Goal: Find contact information: Find contact information

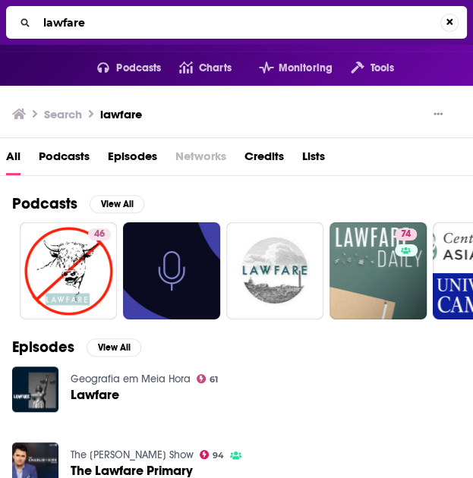
click at [53, 24] on input "lawfare" at bounding box center [238, 23] width 403 height 24
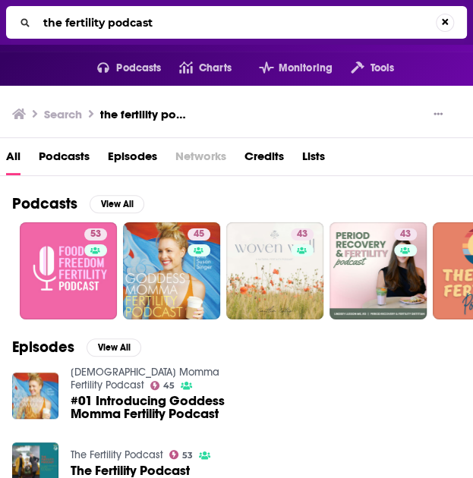
click at [190, 31] on input "the fertility podcast" at bounding box center [236, 23] width 398 height 24
click at [190, 31] on input "the fertility podcast" at bounding box center [238, 23] width 403 height 24
paste input "The Fertility P"
type input "The Fertility Podcast"
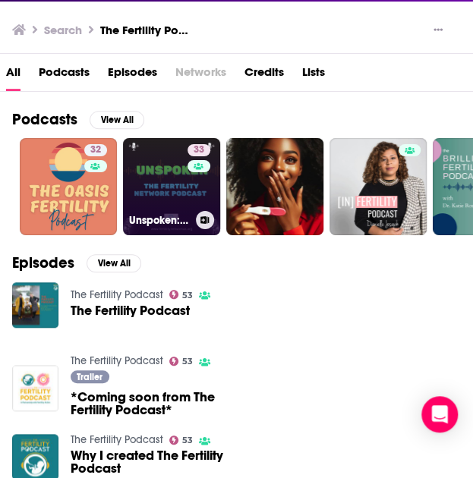
scroll to position [85, 0]
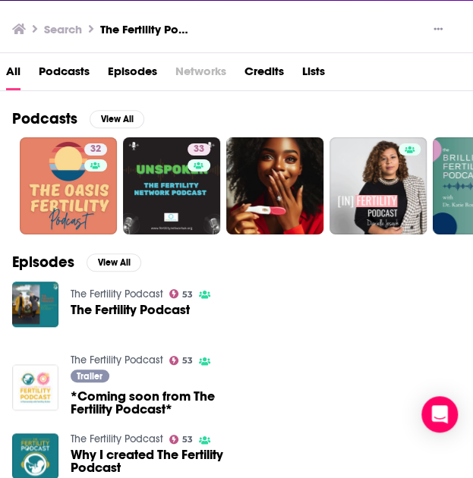
click at [140, 361] on link "The Fertility Podcast" at bounding box center [117, 360] width 93 height 13
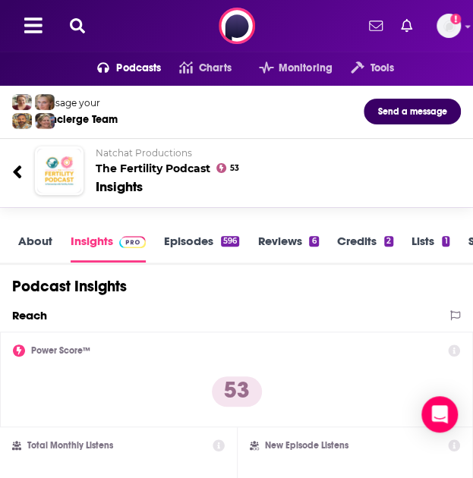
click at [26, 227] on div "About Insights Episodes 596 Reviews 6 Credits 2 Lists 1 Similar" at bounding box center [236, 242] width 473 height 46
click at [32, 237] on link "About" at bounding box center [35, 248] width 34 height 29
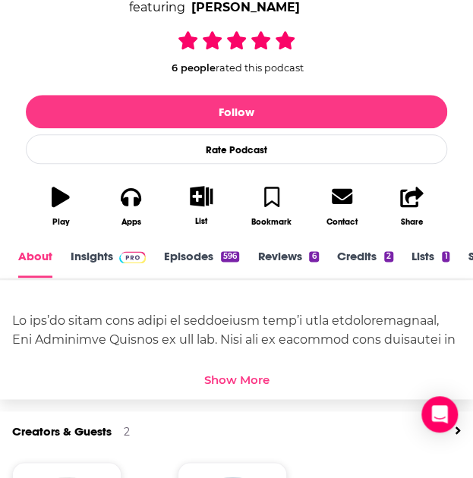
scroll to position [319, 0]
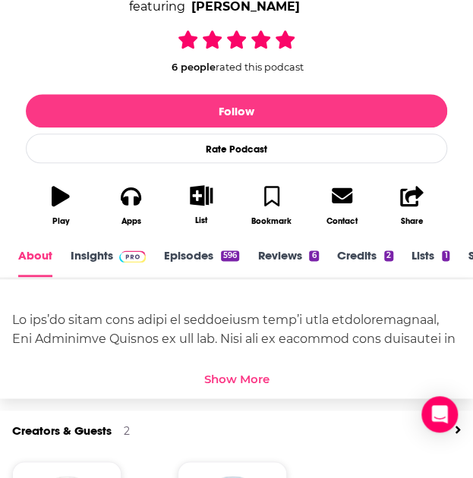
click at [93, 251] on link "Insights" at bounding box center [108, 262] width 75 height 29
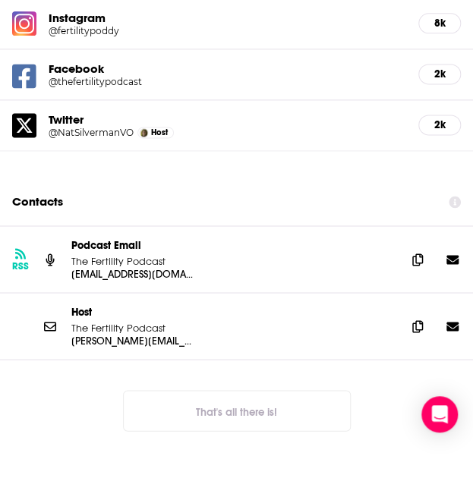
scroll to position [1885, 0]
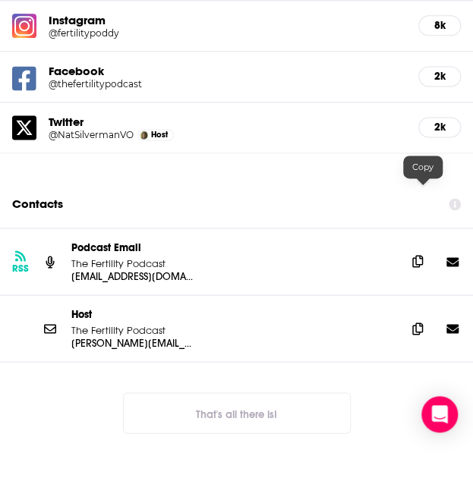
click at [417, 255] on icon at bounding box center [417, 261] width 11 height 12
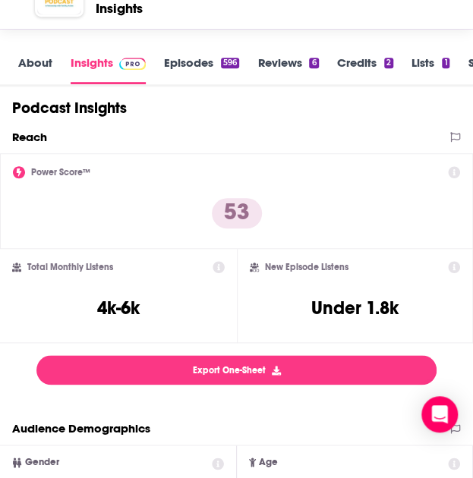
scroll to position [0, 0]
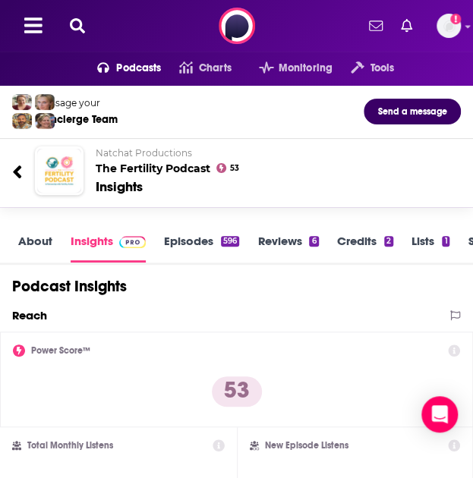
click at [79, 27] on icon at bounding box center [77, 25] width 15 height 15
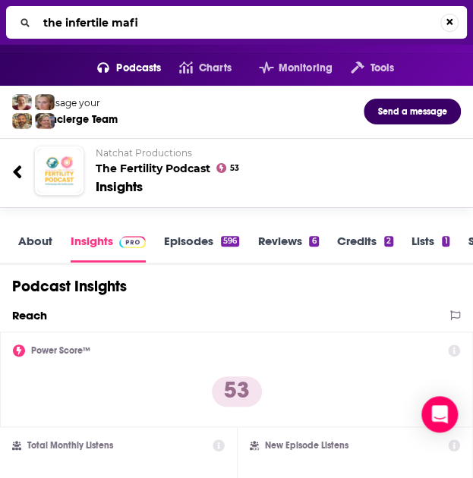
type input "the infertile mafia"
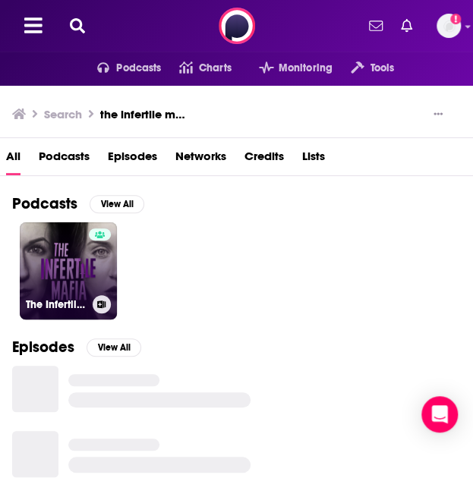
click at [77, 258] on link "The Infertile Mafia: Real talk about [MEDICAL_DATA], IVF, and trying to conceiv…" at bounding box center [68, 270] width 97 height 97
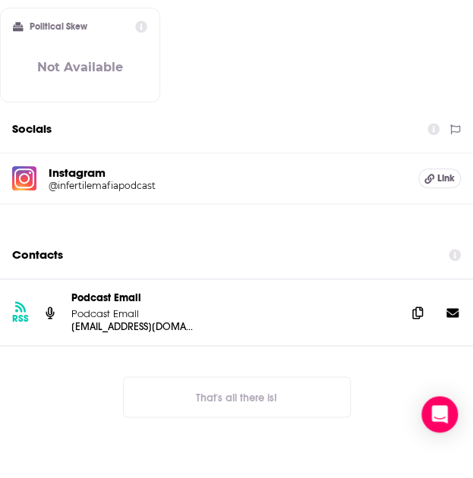
scroll to position [1685, 0]
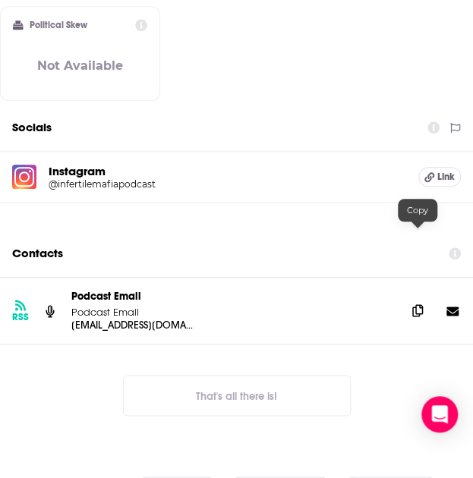
click at [413, 304] on icon at bounding box center [417, 310] width 11 height 12
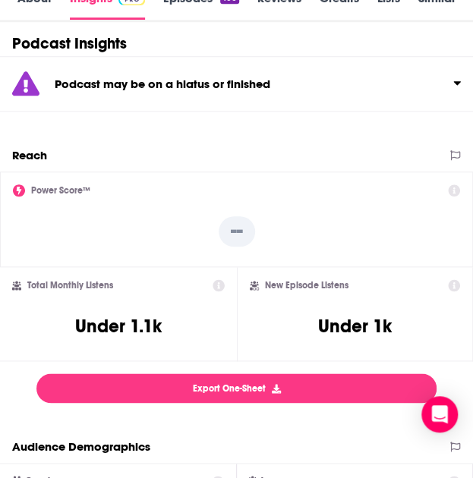
scroll to position [0, 0]
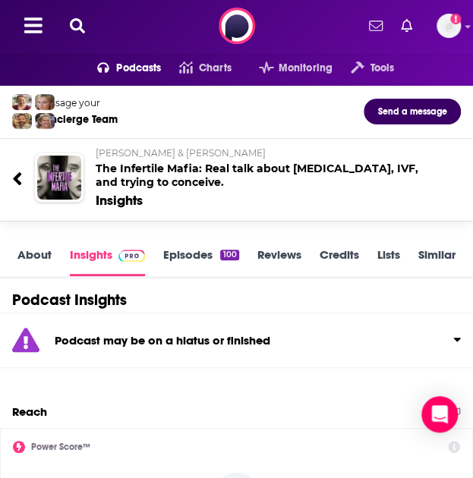
click at [82, 18] on icon at bounding box center [77, 25] width 15 height 15
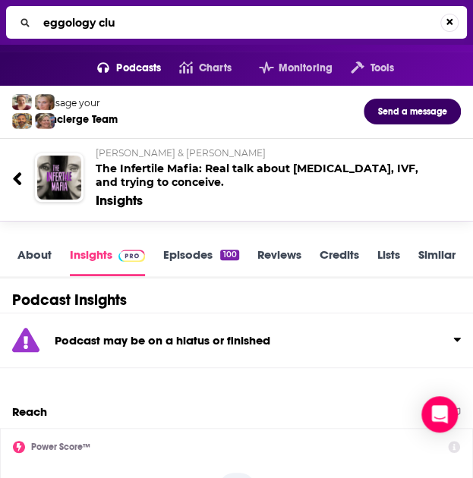
type input "eggology club"
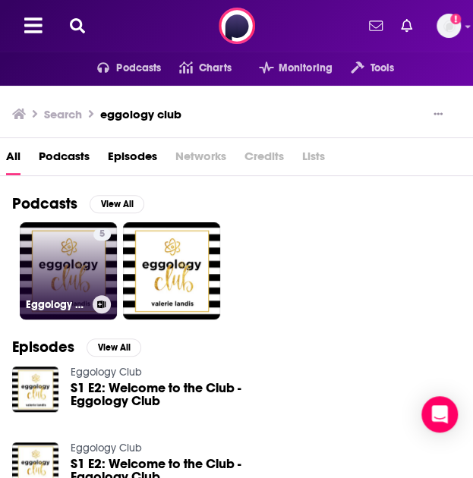
click at [60, 275] on link "5 Eggology Club" at bounding box center [68, 270] width 97 height 97
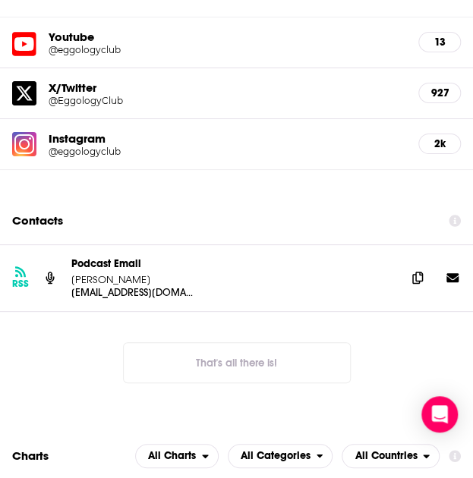
scroll to position [1545, 0]
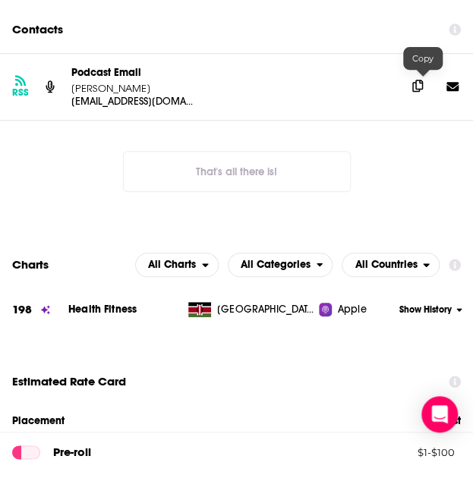
click at [423, 83] on icon at bounding box center [417, 86] width 11 height 12
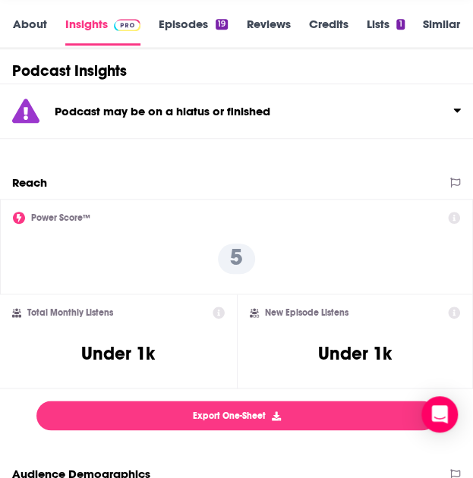
scroll to position [0, 0]
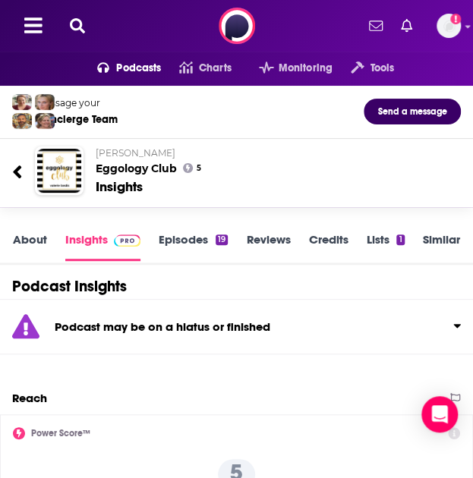
click at [83, 24] on icon at bounding box center [77, 25] width 15 height 15
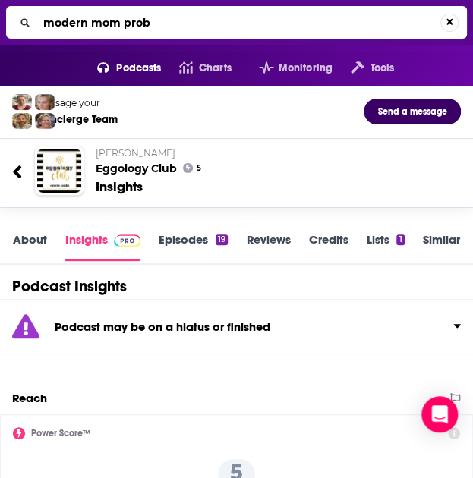
type input "modern mom probs"
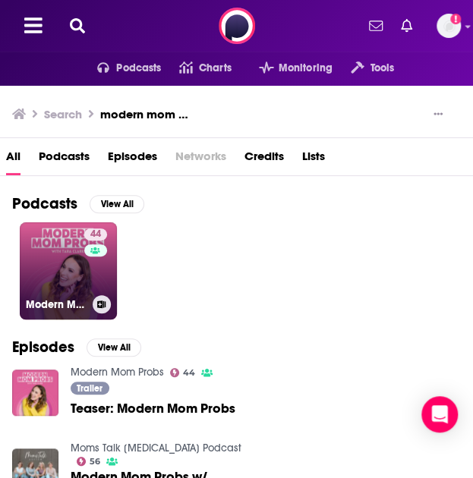
click at [49, 272] on link "44 Modern Mom Probs" at bounding box center [68, 270] width 97 height 97
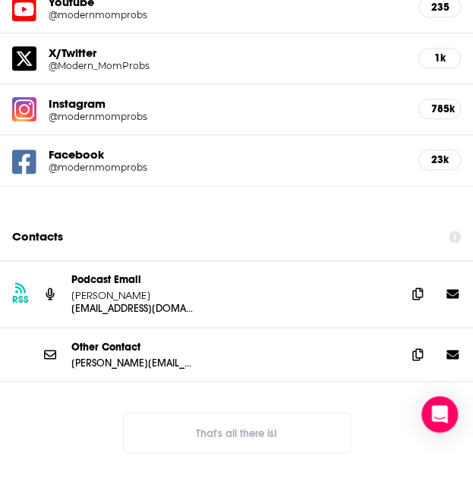
scroll to position [1803, 0]
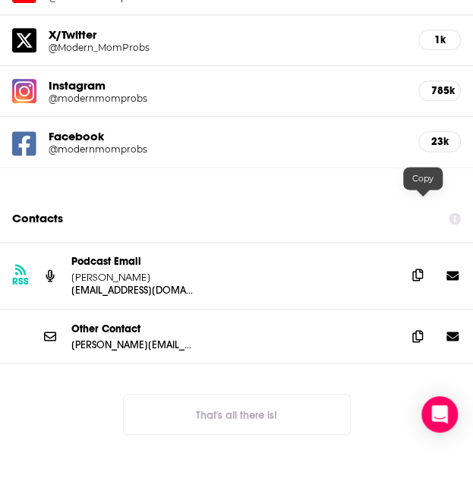
click at [413, 263] on span at bounding box center [417, 274] width 23 height 23
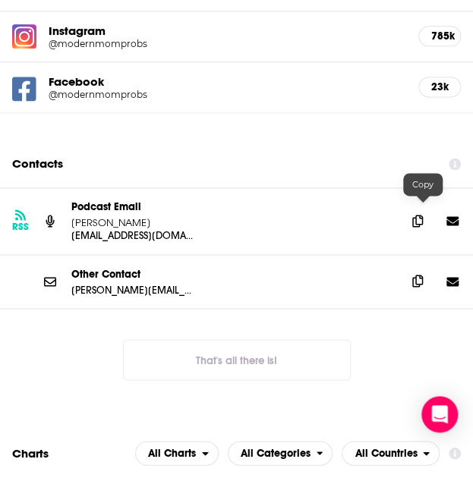
click at [423, 275] on icon at bounding box center [417, 281] width 11 height 12
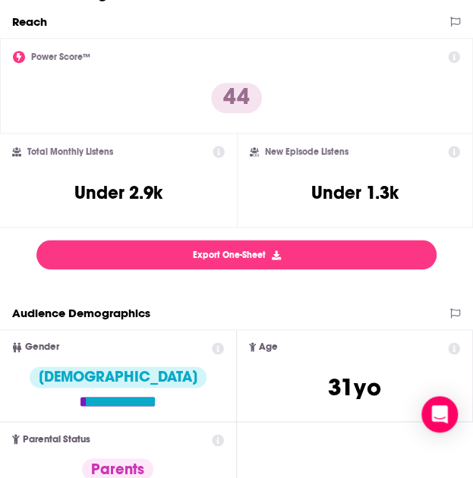
scroll to position [0, 0]
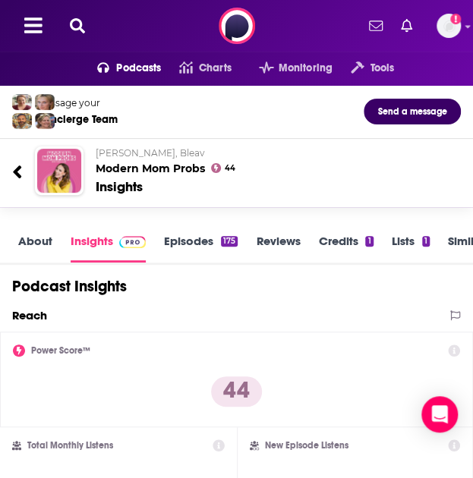
click at [71, 22] on icon at bounding box center [77, 25] width 15 height 15
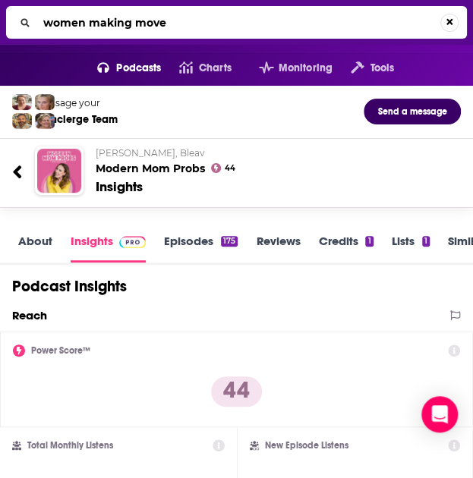
type input "women making moves"
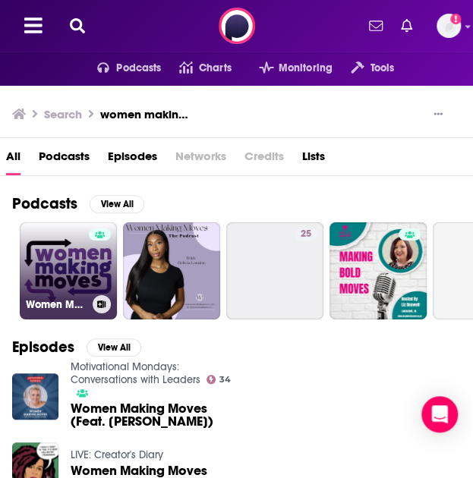
click at [85, 268] on link "Women Making Moves" at bounding box center [68, 270] width 97 height 97
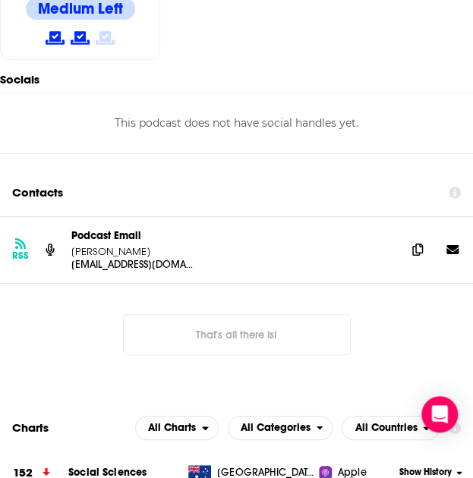
scroll to position [1294, 0]
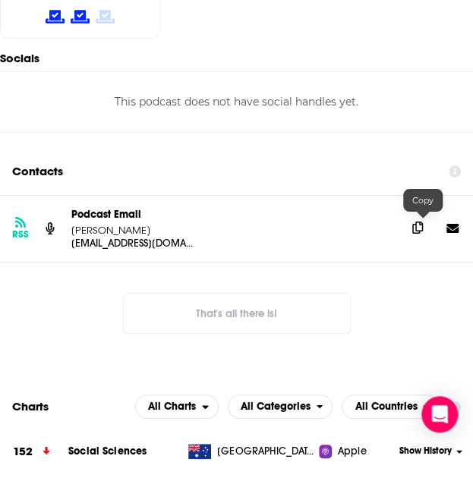
click at [417, 222] on icon at bounding box center [417, 228] width 11 height 12
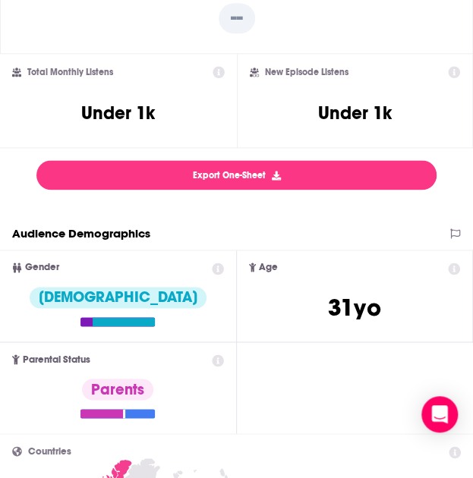
scroll to position [0, 0]
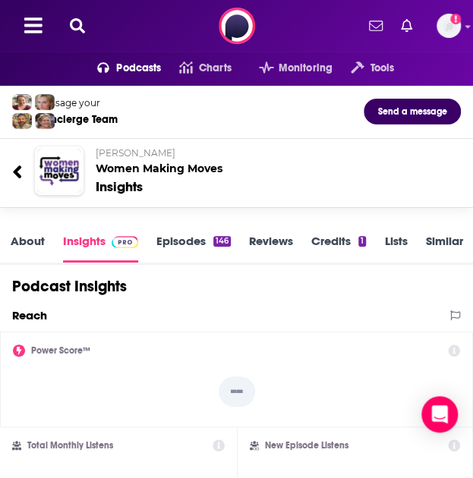
click at [77, 24] on icon at bounding box center [77, 25] width 15 height 15
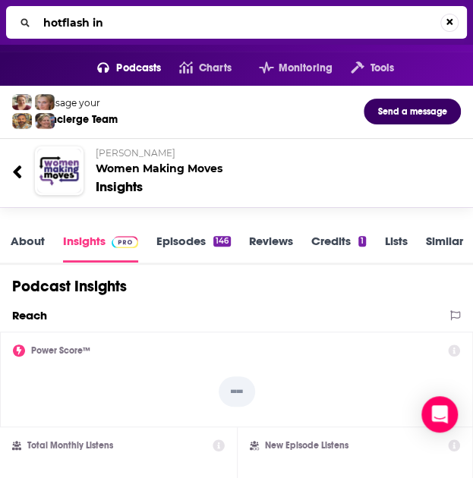
type input "hotflash inc"
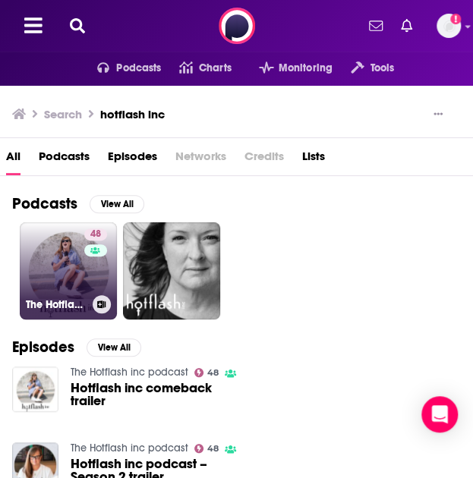
click at [71, 278] on link "48 The Hotflash inc podcast" at bounding box center [68, 270] width 97 height 97
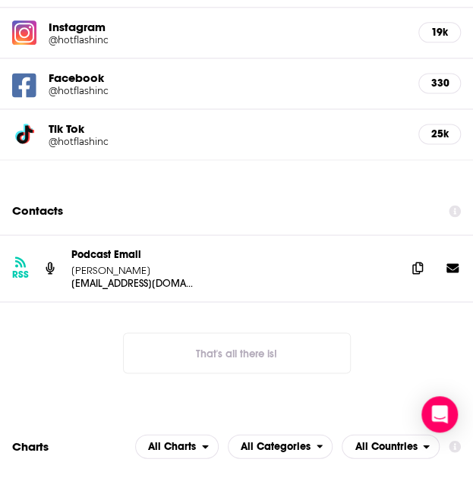
scroll to position [1881, 0]
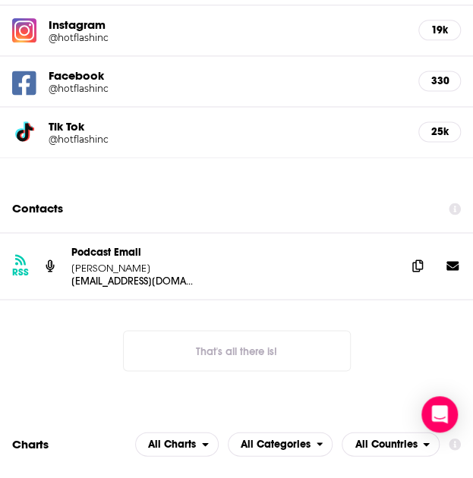
drag, startPoint x: 175, startPoint y: 193, endPoint x: 68, endPoint y: 198, distance: 107.1
click at [68, 233] on div "RSS Podcast Email [PERSON_NAME] [EMAIL_ADDRESS][DOMAIN_NAME] [EMAIL_ADDRESS][DO…" at bounding box center [236, 266] width 473 height 66
copy p "[PERSON_NAME]"
click at [413, 253] on span at bounding box center [417, 264] width 23 height 23
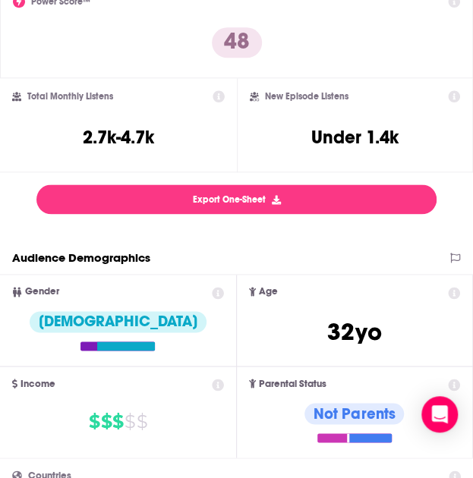
scroll to position [0, 0]
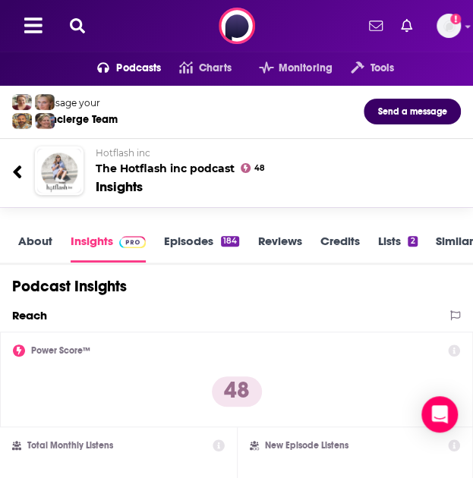
click at [82, 27] on icon at bounding box center [77, 25] width 15 height 15
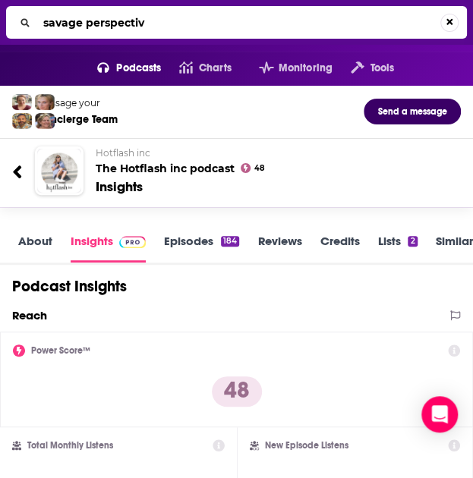
type input "savage perspective"
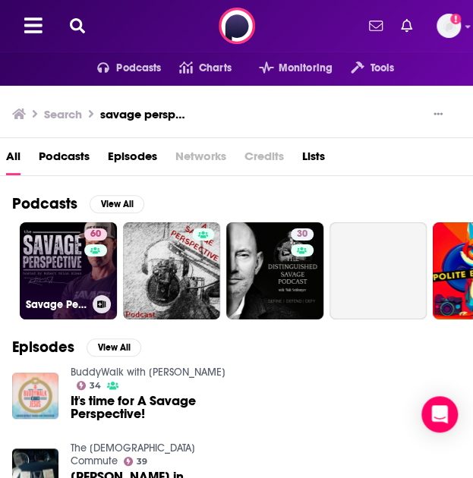
click at [55, 277] on link "60 Savage Perspective Podcast" at bounding box center [68, 270] width 97 height 97
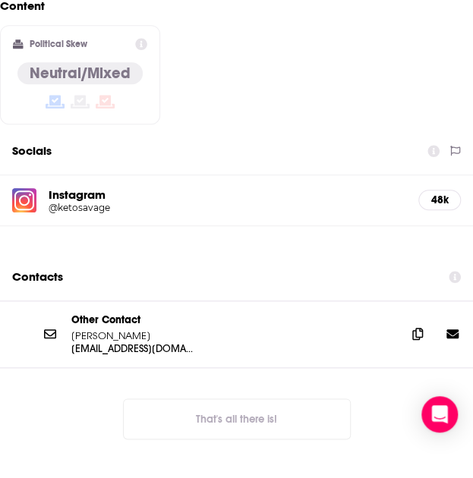
scroll to position [1578, 0]
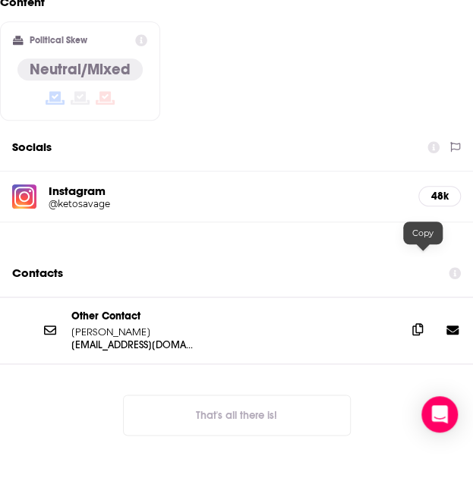
click at [423, 323] on icon at bounding box center [417, 329] width 11 height 12
